Goal: Task Accomplishment & Management: Use online tool/utility

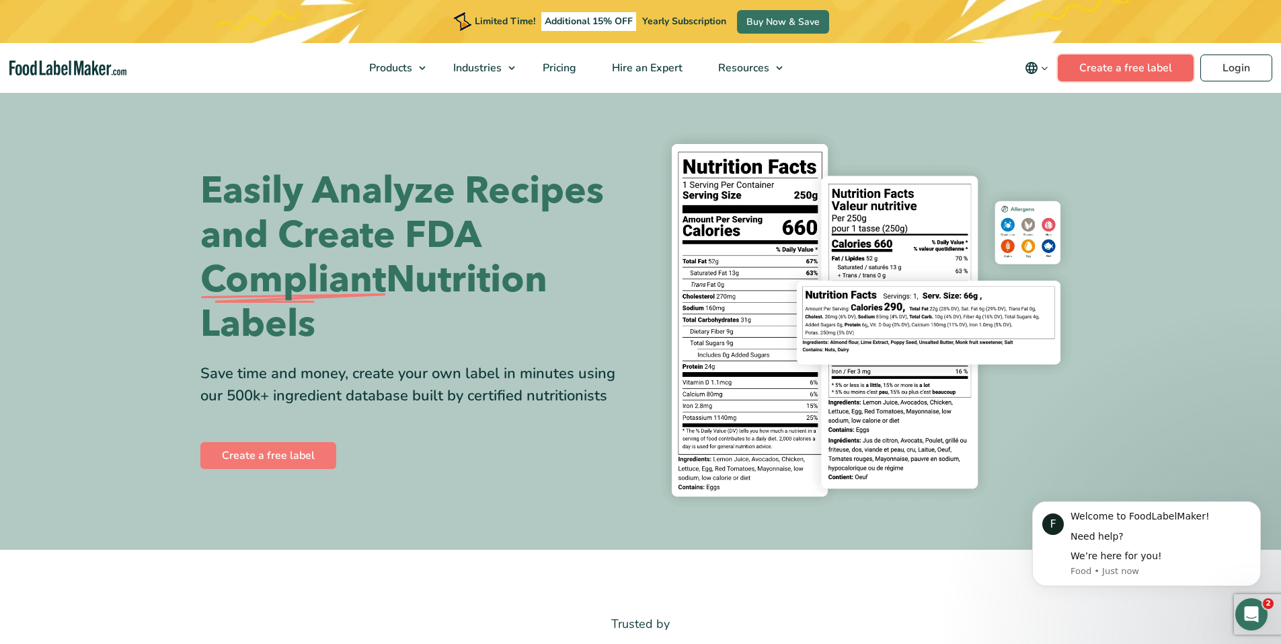
click at [1150, 74] on link "Create a free label" at bounding box center [1126, 67] width 136 height 27
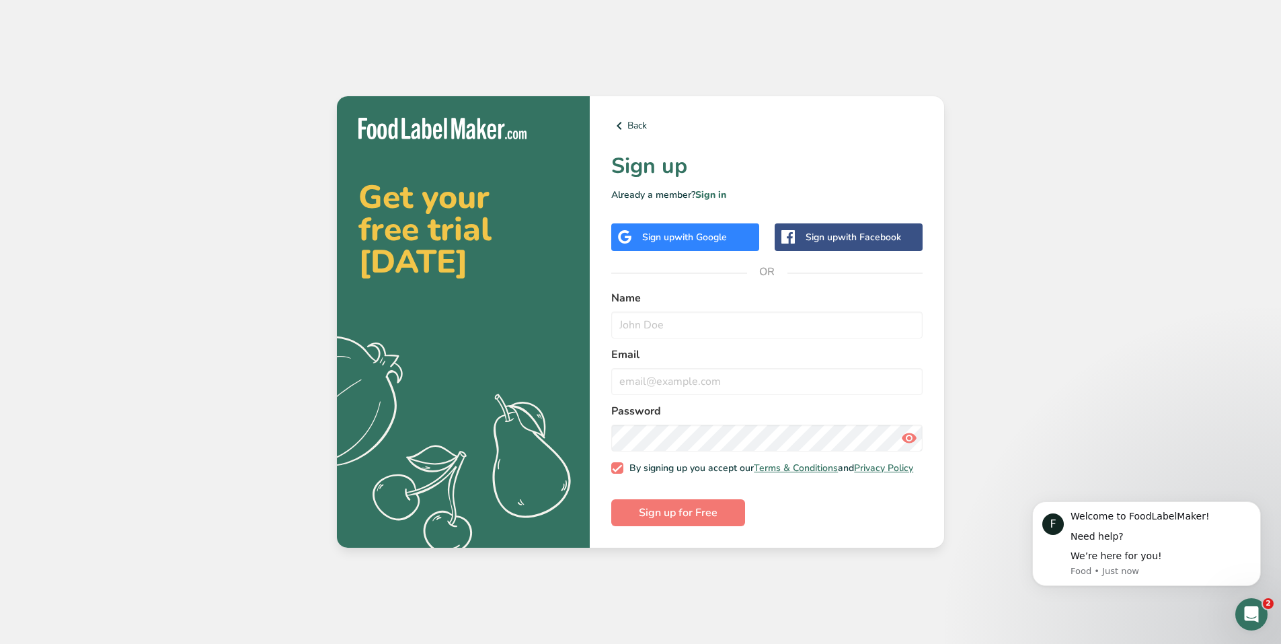
click at [700, 233] on span "with Google" at bounding box center [701, 237] width 52 height 13
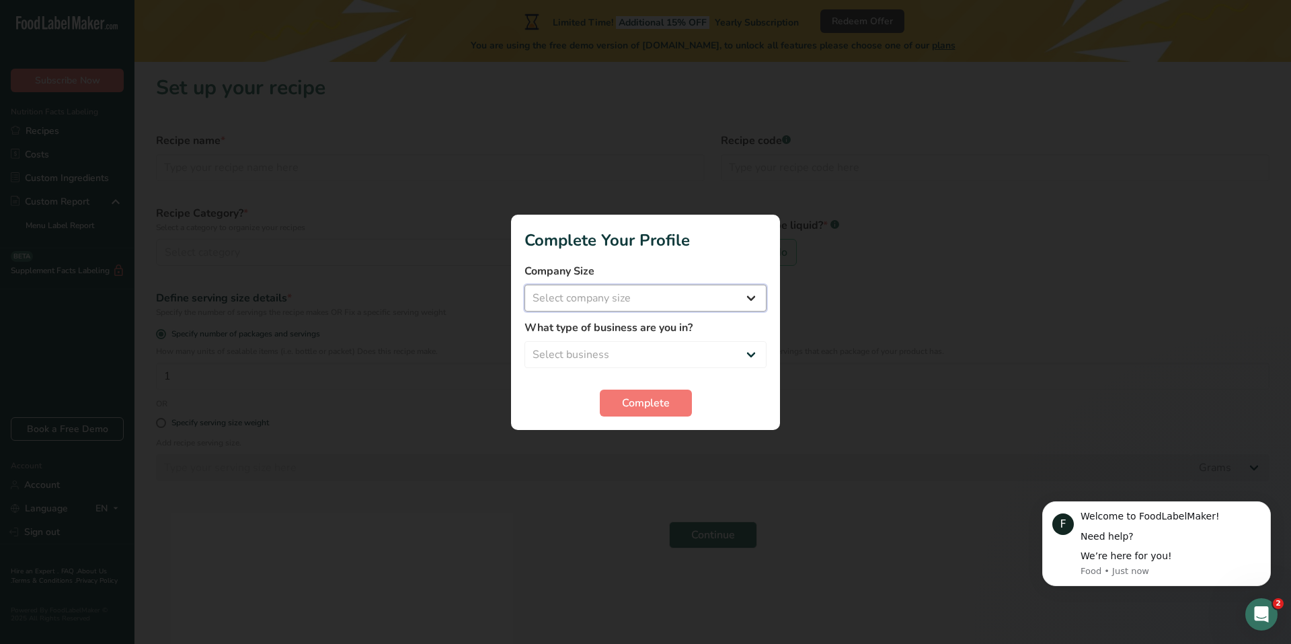
click at [624, 303] on select "Select company size Fewer than 10 Employees 10 to 50 Employees 51 to 500 Employ…" at bounding box center [646, 298] width 242 height 27
select select "1"
click at [525, 285] on select "Select company size Fewer than 10 Employees 10 to 50 Employees 51 to 500 Employ…" at bounding box center [646, 298] width 242 height 27
click at [644, 357] on select "Select business Packaged Food Manufacturer Restaurant & Cafe Bakery Meal Plans …" at bounding box center [646, 354] width 242 height 27
select select "7"
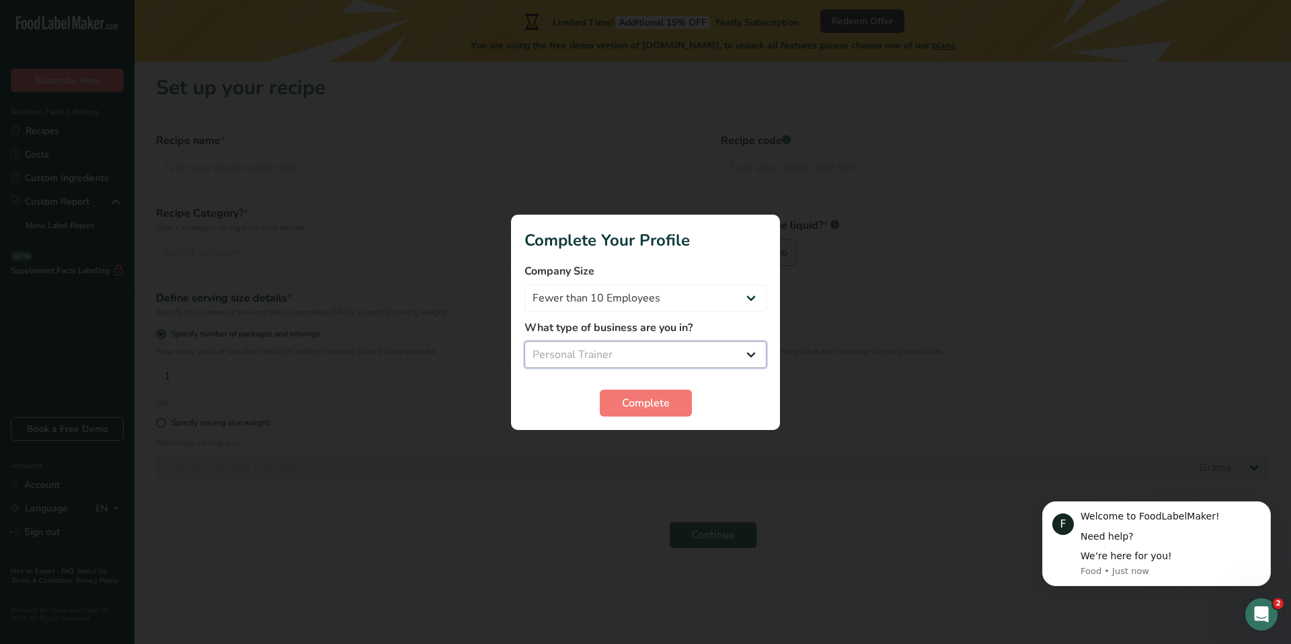
click at [525, 341] on select "Select business Packaged Food Manufacturer Restaurant & Cafe Bakery Meal Plans …" at bounding box center [646, 354] width 242 height 27
click at [661, 407] on span "Complete" at bounding box center [646, 403] width 48 height 16
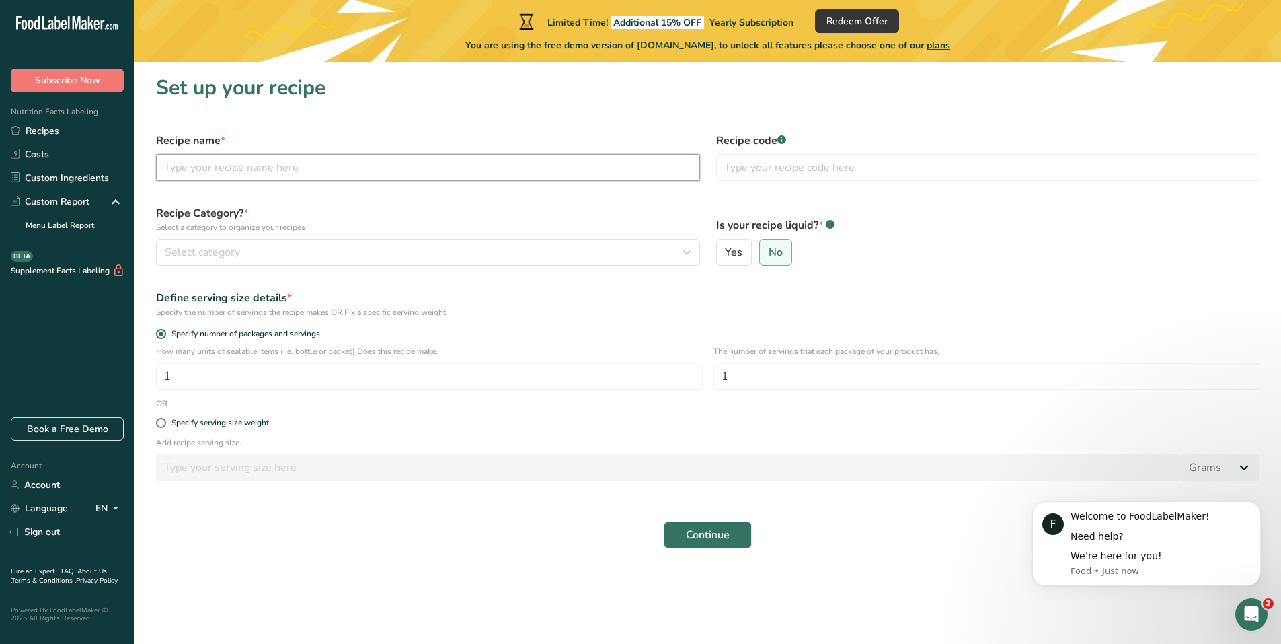
click at [192, 167] on input "text" at bounding box center [428, 167] width 544 height 27
type input "س"
type input "sauce"
click at [810, 170] on input "text" at bounding box center [988, 167] width 544 height 27
click at [250, 240] on button "Select category" at bounding box center [428, 252] width 544 height 27
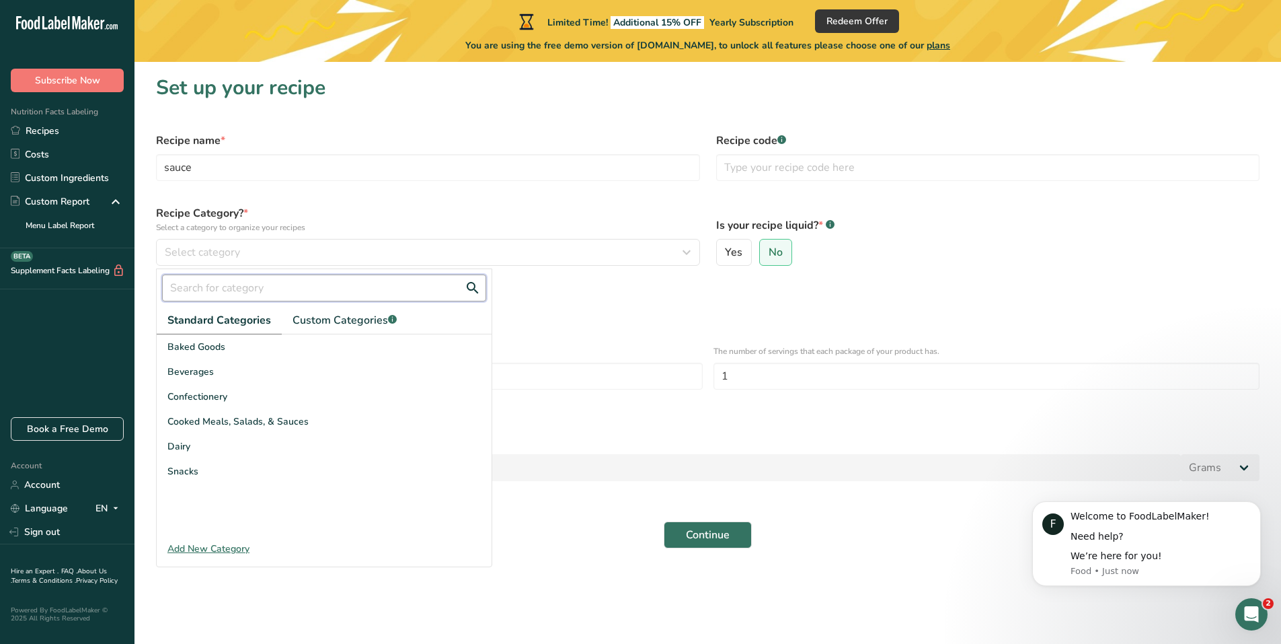
click at [218, 294] on input "text" at bounding box center [324, 287] width 324 height 27
type input "d"
click at [330, 323] on span "Custom Categories .a-a{fill:#347362;}.b-a{fill:#fff;}" at bounding box center [345, 320] width 104 height 16
click at [192, 325] on span "Standard Categories" at bounding box center [218, 320] width 102 height 16
click at [238, 354] on div "Baked Goods" at bounding box center [324, 346] width 335 height 25
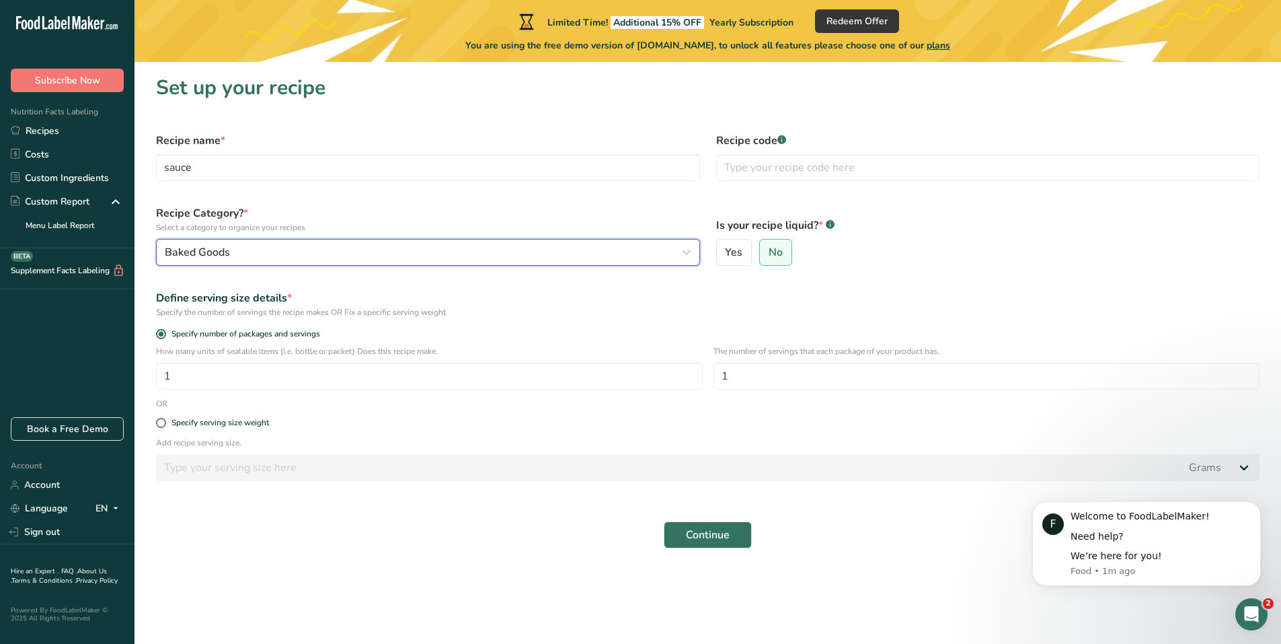
click at [236, 253] on div "Baked Goods" at bounding box center [424, 252] width 519 height 16
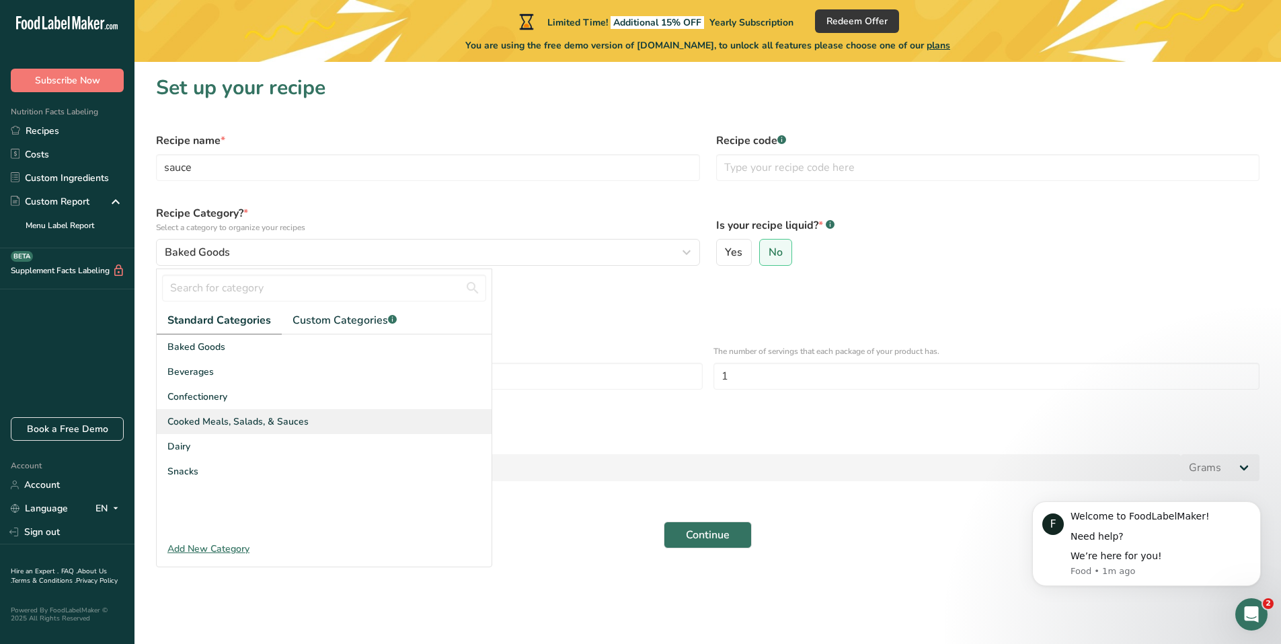
click at [209, 426] on span "Cooked Meals, Salads, & Sauces" at bounding box center [237, 421] width 141 height 14
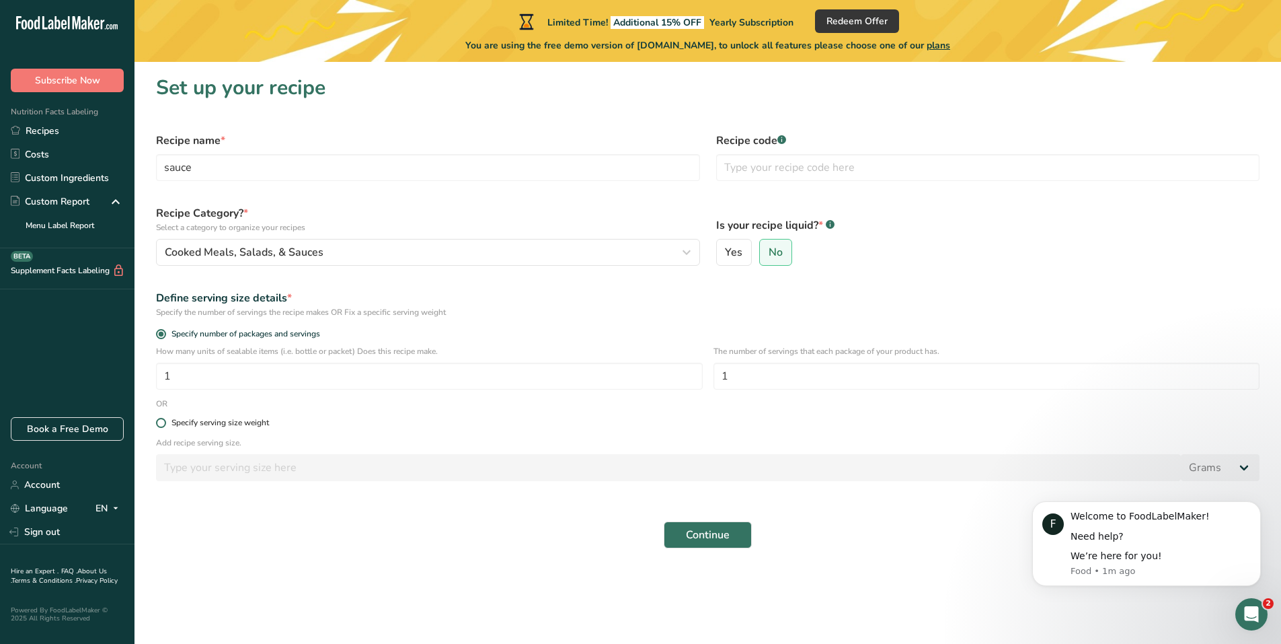
click at [258, 420] on div "Specify serving size weight" at bounding box center [221, 423] width 98 height 10
click at [165, 420] on input "Specify serving size weight" at bounding box center [160, 422] width 9 height 9
radio input "true"
radio input "false"
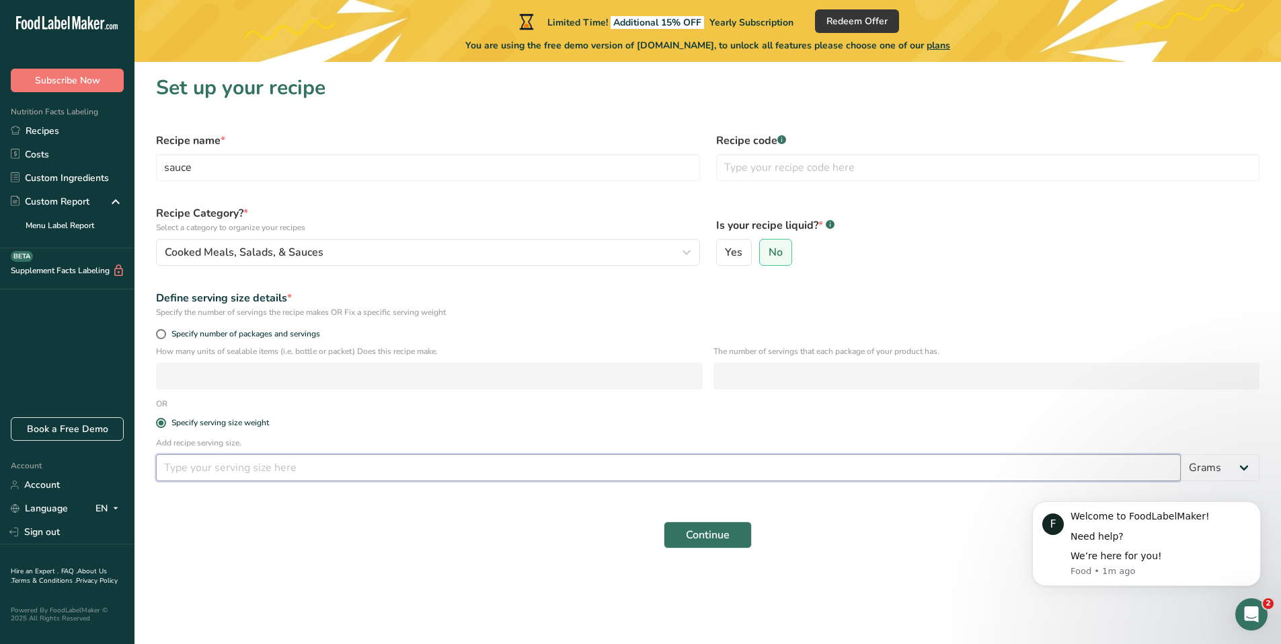
click at [229, 471] on input "number" at bounding box center [668, 467] width 1025 height 27
type input "100"
click at [708, 537] on span "Continue" at bounding box center [708, 535] width 44 height 16
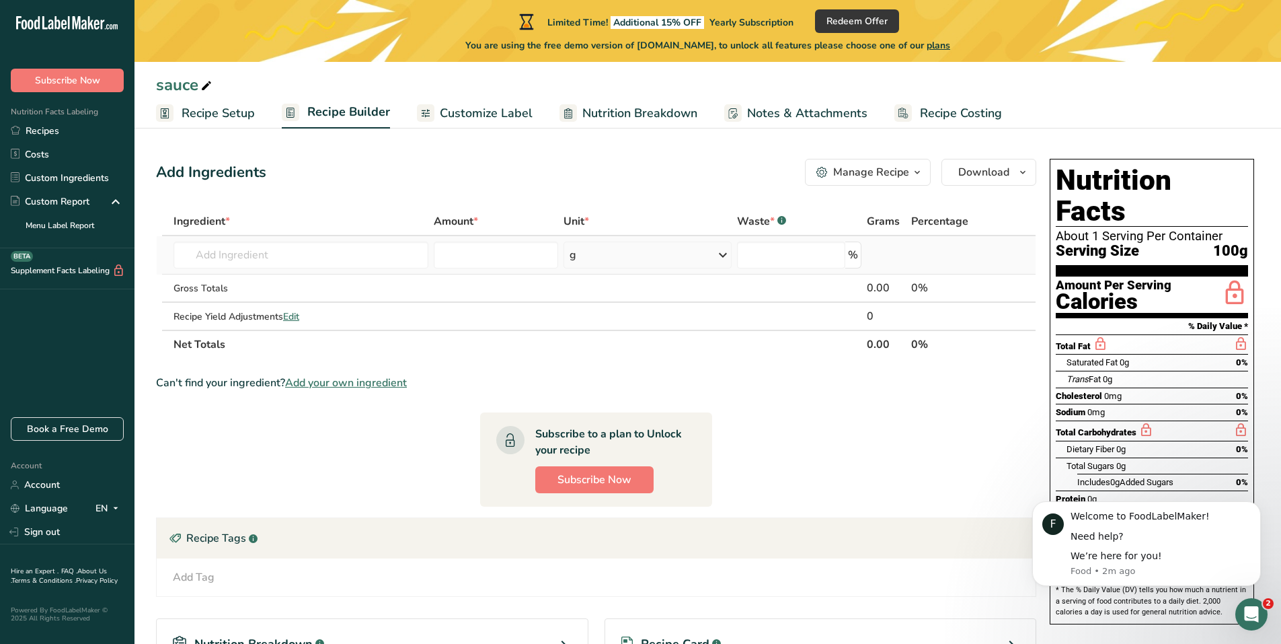
click at [634, 261] on div "g" at bounding box center [647, 254] width 167 height 27
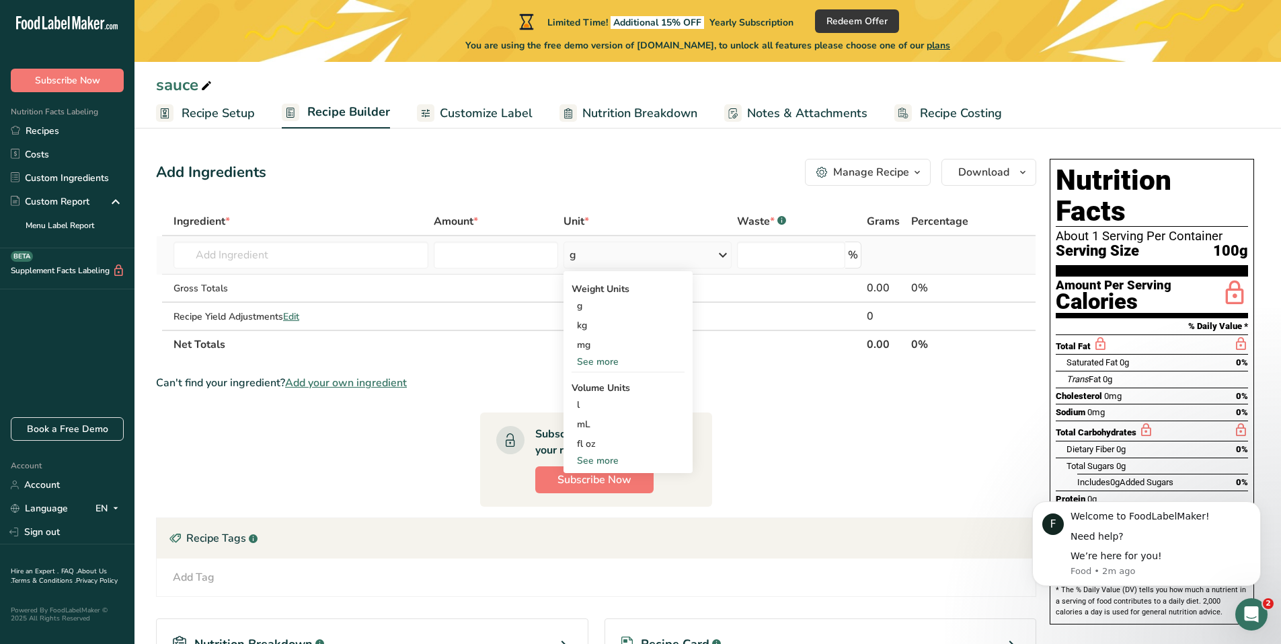
click at [634, 261] on div "g" at bounding box center [647, 254] width 167 height 27
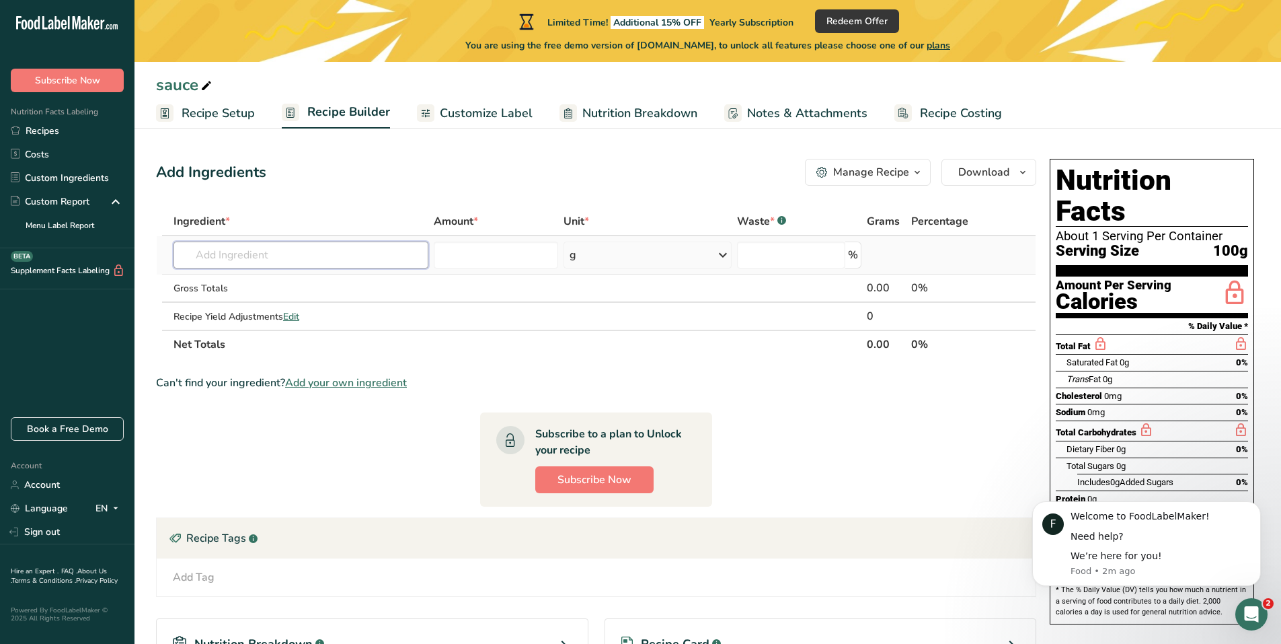
click at [284, 254] on input "text" at bounding box center [301, 254] width 255 height 27
click at [469, 252] on input "number" at bounding box center [496, 254] width 125 height 27
click at [312, 251] on input "text" at bounding box center [301, 254] width 255 height 27
click at [229, 250] on input "text" at bounding box center [301, 254] width 255 height 27
click at [910, 173] on span "button" at bounding box center [917, 172] width 16 height 16
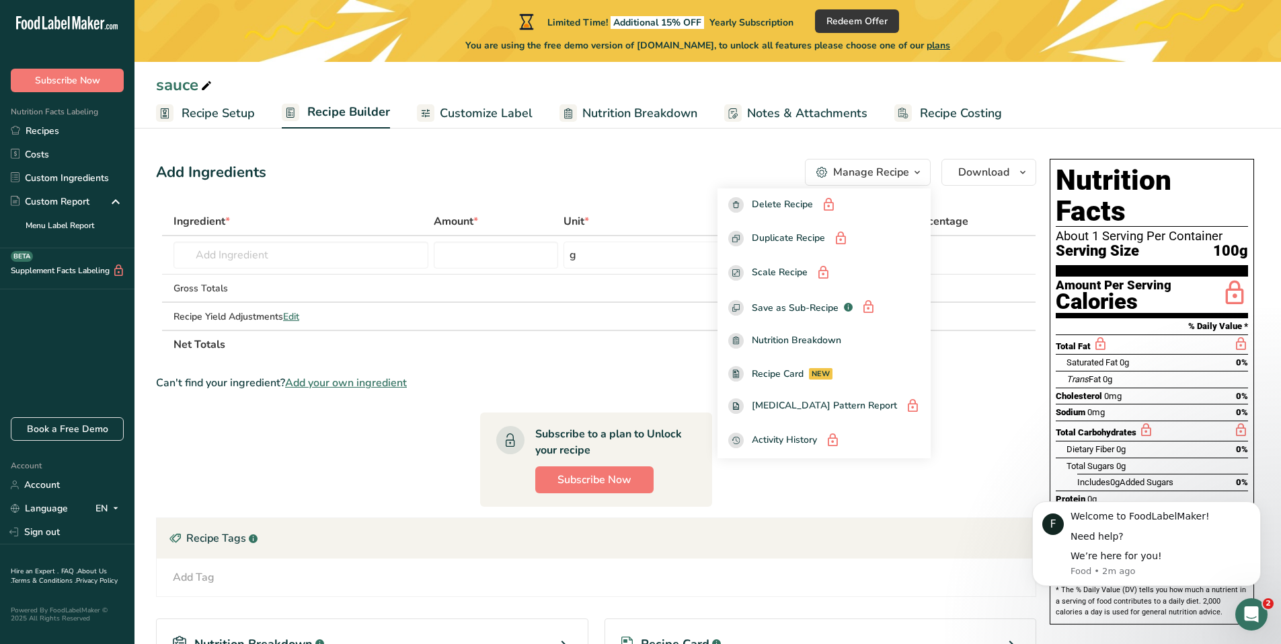
click at [910, 173] on span "button" at bounding box center [917, 172] width 16 height 16
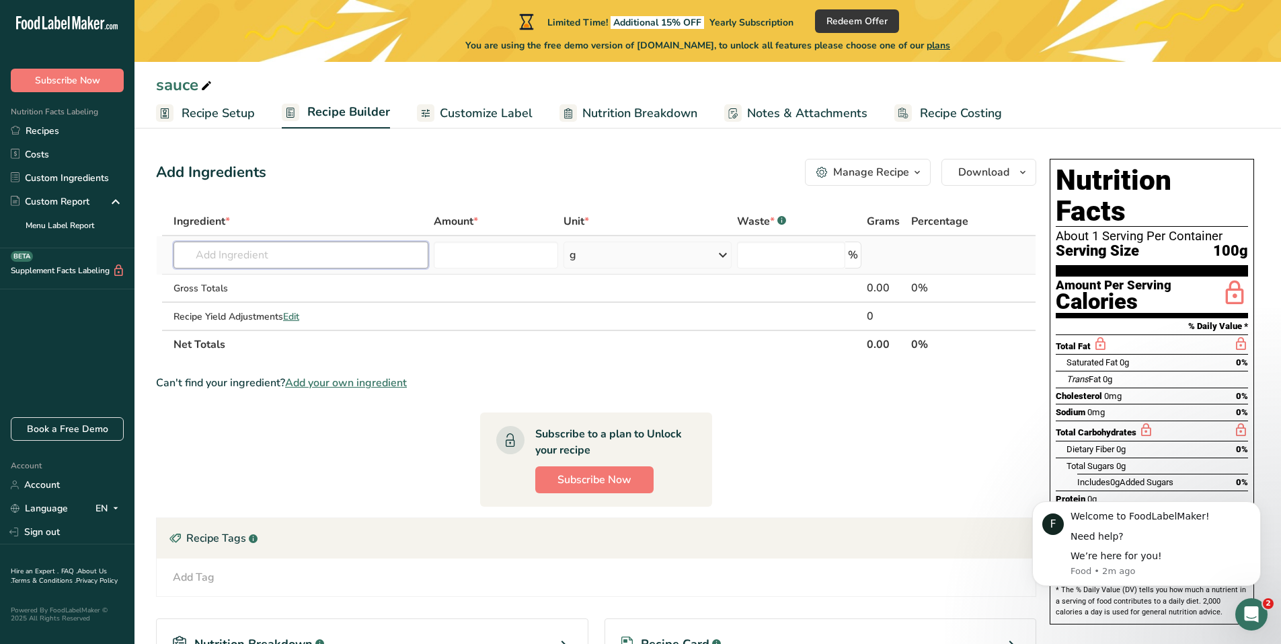
click at [270, 256] on input "text" at bounding box center [301, 254] width 255 height 27
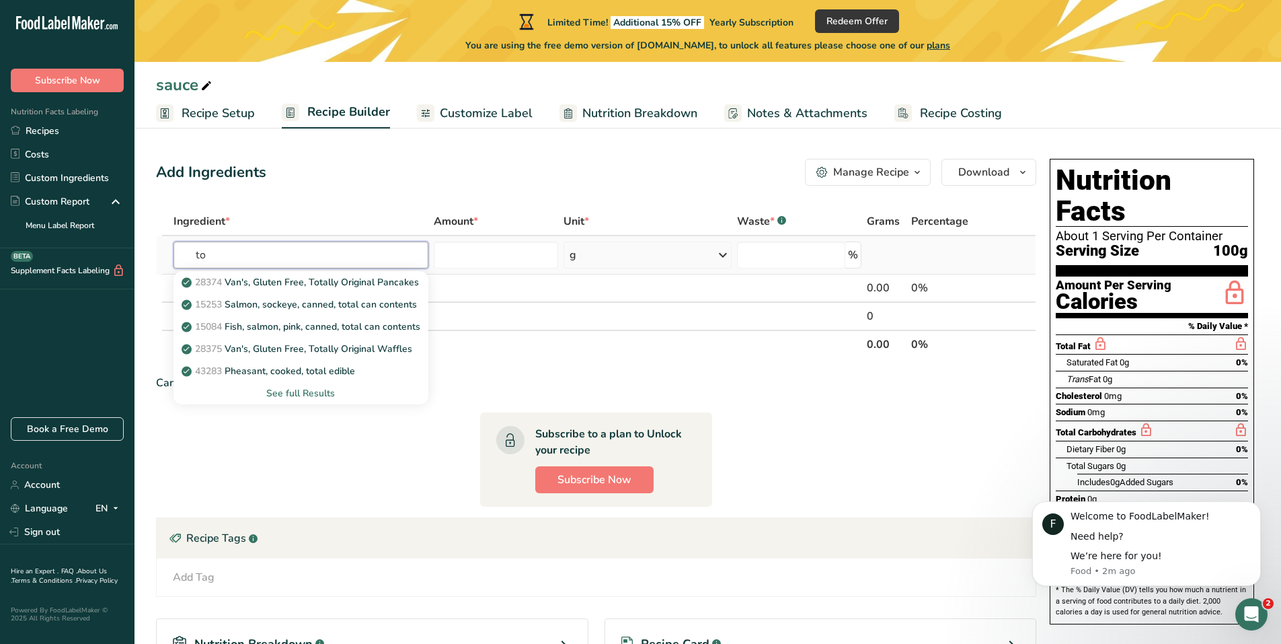
type input "t"
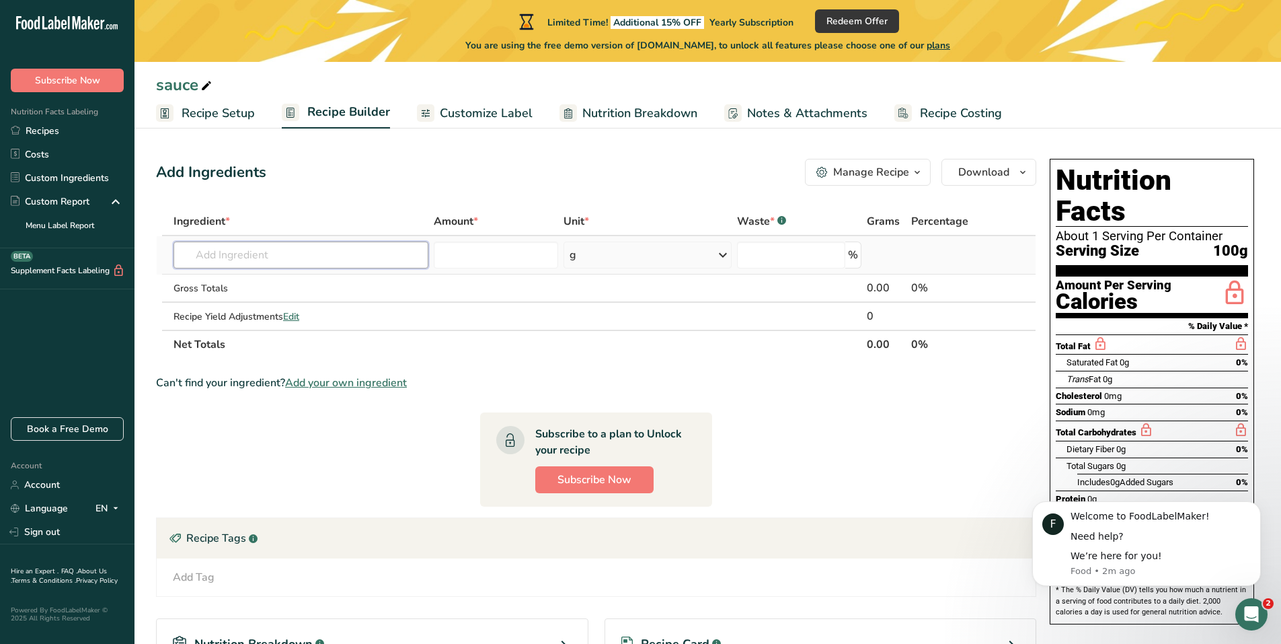
click at [227, 254] on input "text" at bounding box center [301, 254] width 255 height 27
click at [287, 252] on input "text" at bounding box center [301, 254] width 255 height 27
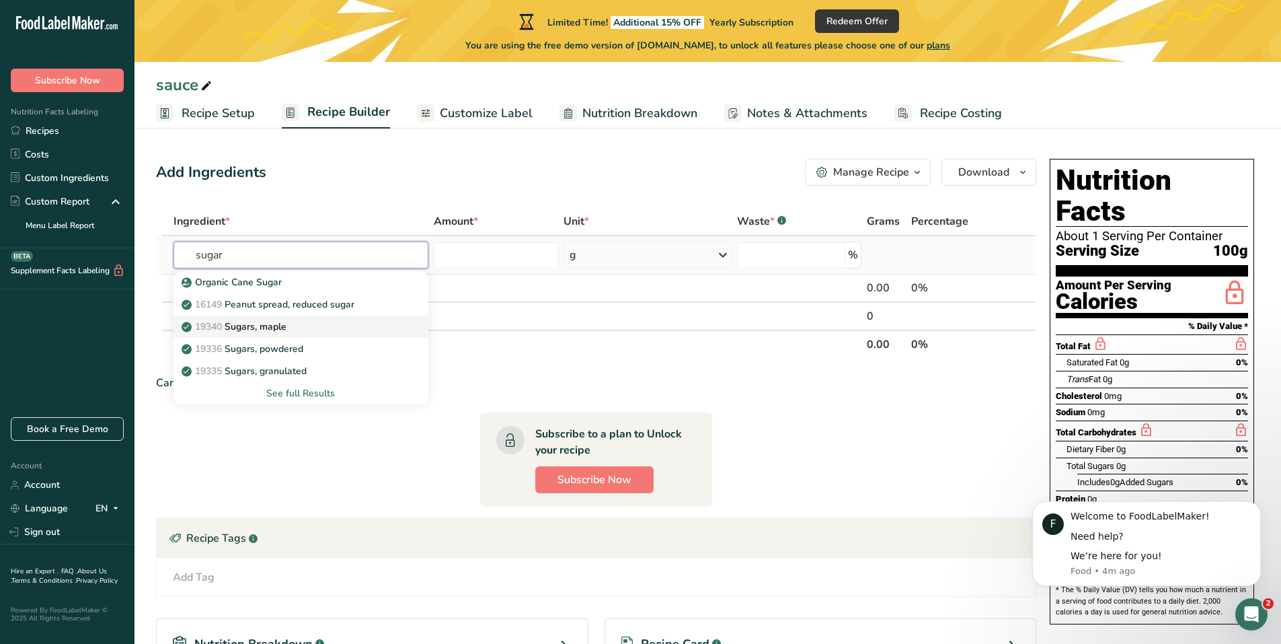
type input "sugar"
click at [271, 324] on p "19340 Sugars, maple" at bounding box center [235, 327] width 102 height 14
type input "Sugars, maple"
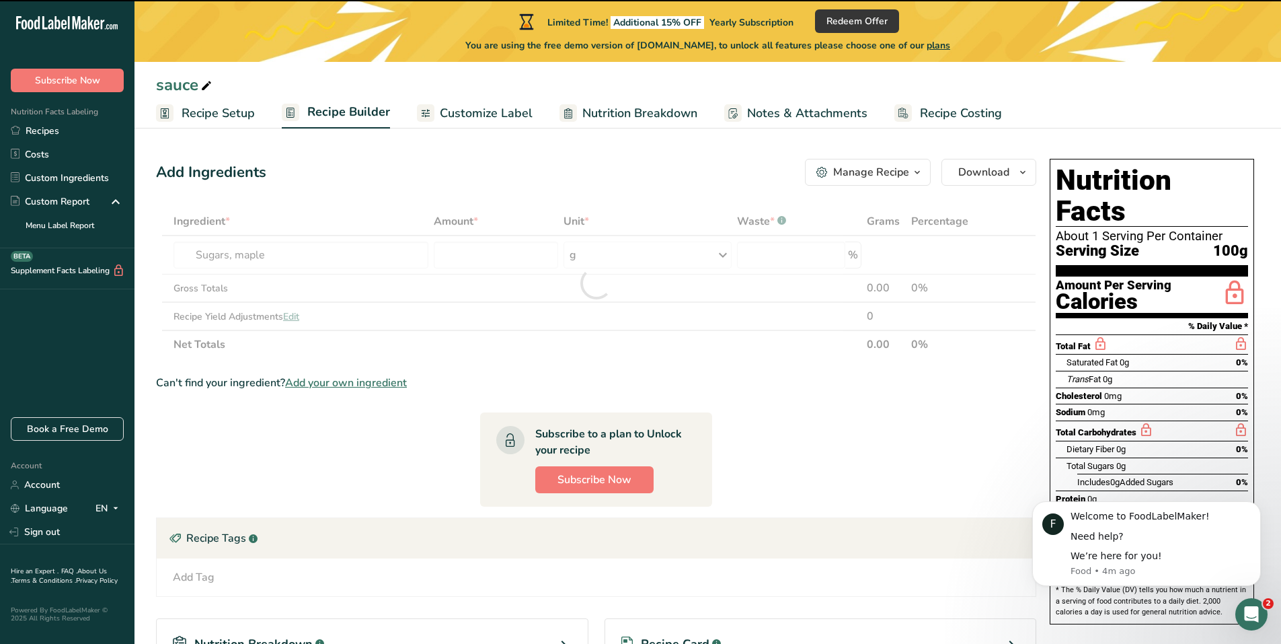
type input "0"
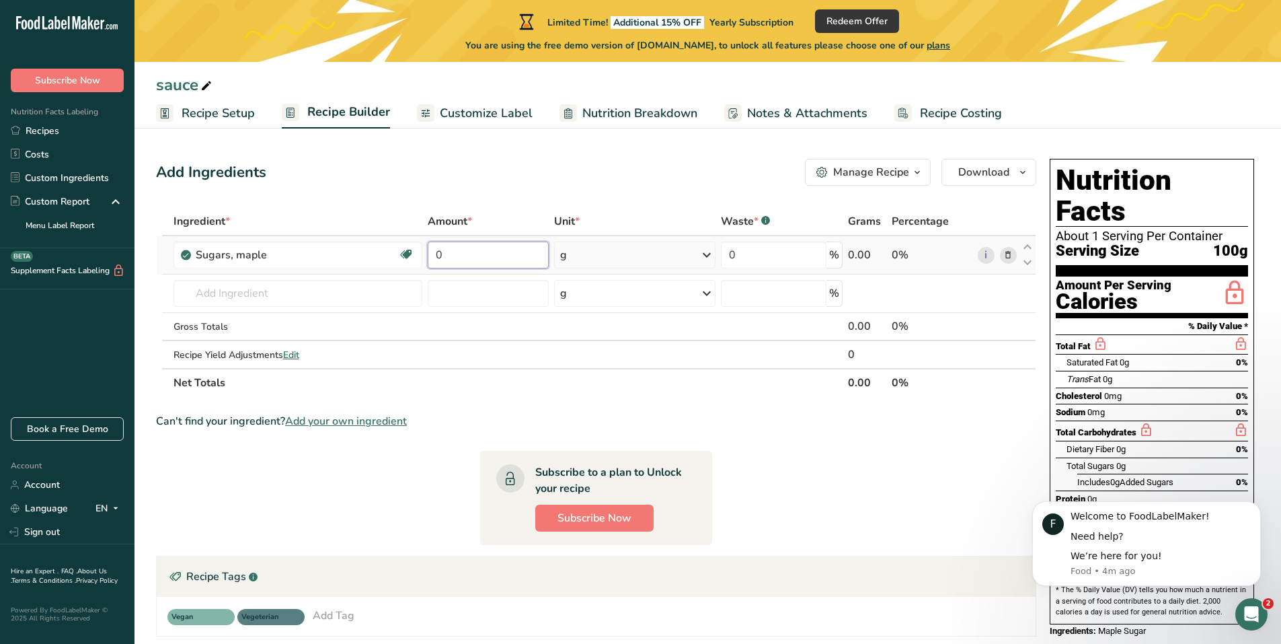
click at [488, 256] on input "0" at bounding box center [488, 254] width 121 height 27
type input "38"
click at [552, 178] on div "Add Ingredients Manage Recipe Delete Recipe Duplicate Recipe Scale Recipe Save …" at bounding box center [596, 172] width 880 height 27
